Goal: Find contact information: Find contact information

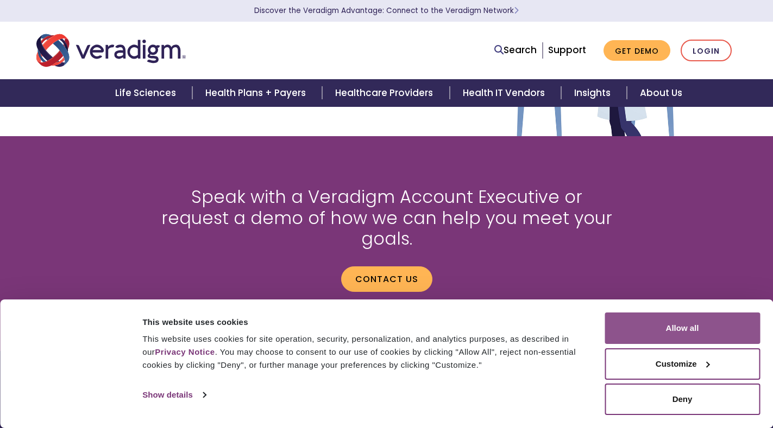
click at [681, 332] on button "Allow all" at bounding box center [681, 328] width 155 height 31
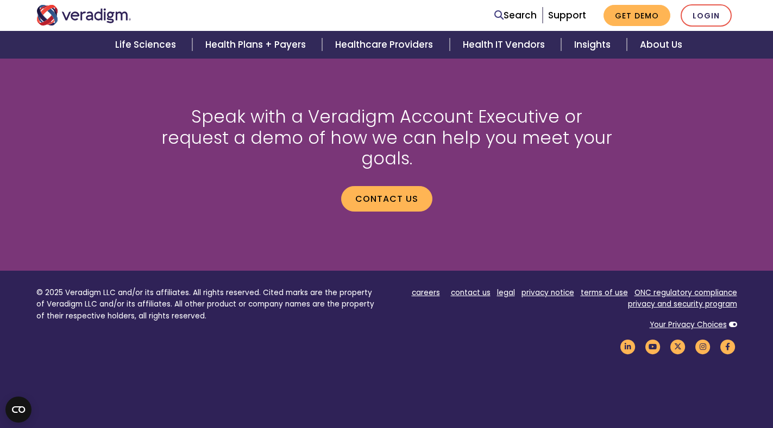
scroll to position [1275, 0]
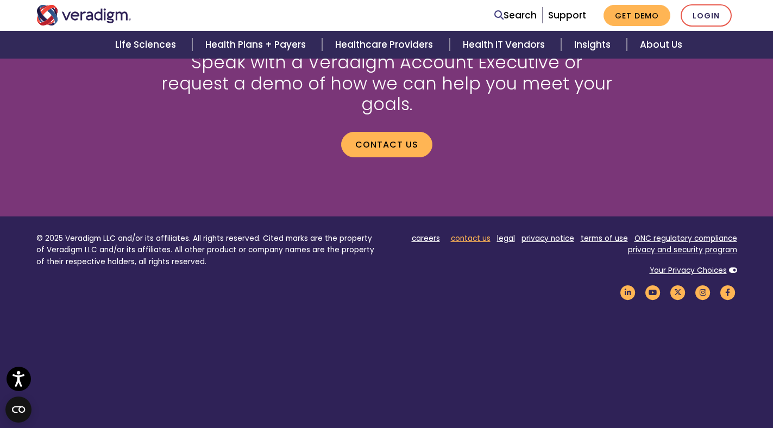
click at [484, 234] on link "contact us" at bounding box center [471, 239] width 40 height 10
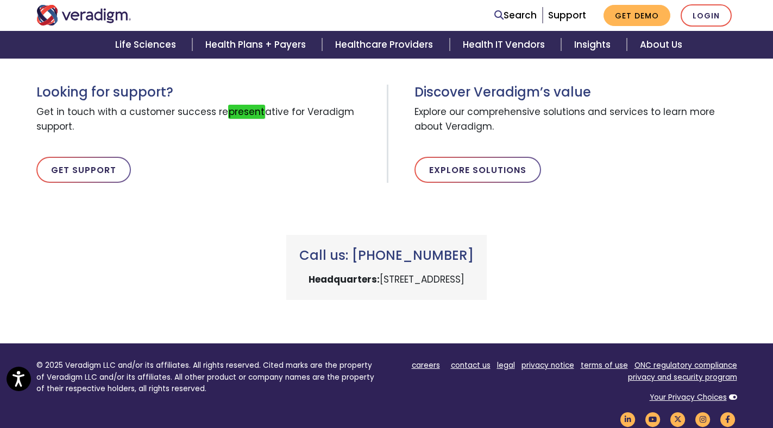
scroll to position [380, 0]
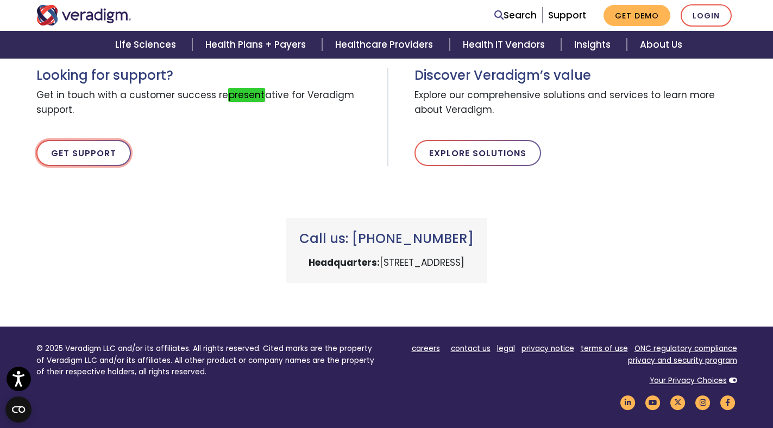
click at [80, 159] on link "Get Support" at bounding box center [83, 153] width 94 height 26
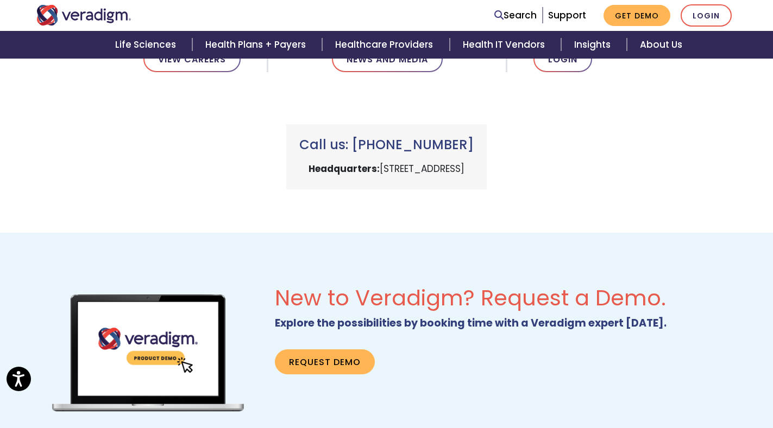
scroll to position [652, 0]
